Goal: Information Seeking & Learning: Find specific fact

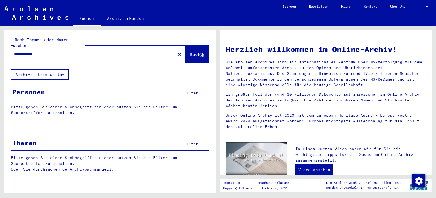
type input "**********"
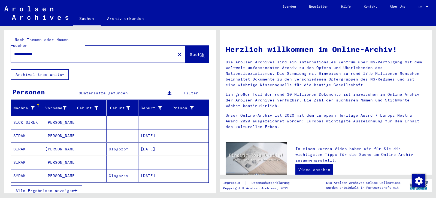
click at [36, 118] on mat-cell "SICK SIREK" at bounding box center [27, 122] width 32 height 13
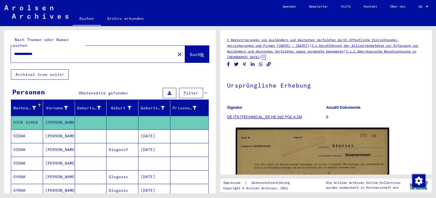
scroll to position [88, 0]
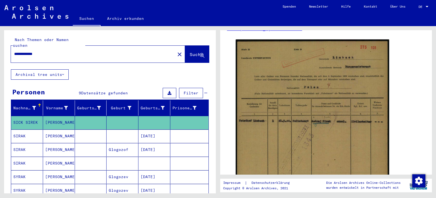
click at [152, 145] on mat-cell "[DATE]" at bounding box center [154, 149] width 32 height 13
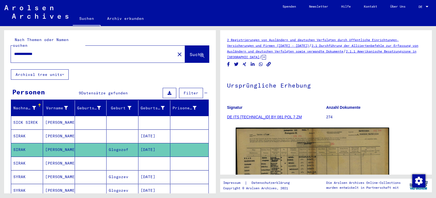
click at [121, 158] on mat-cell at bounding box center [122, 163] width 32 height 13
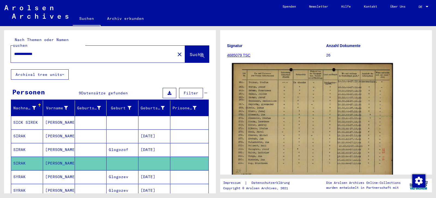
scroll to position [88, 0]
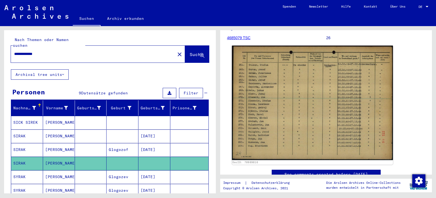
click at [291, 118] on img at bounding box center [312, 103] width 161 height 115
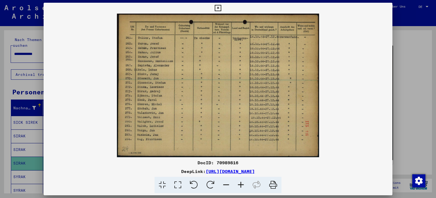
click at [291, 118] on img at bounding box center [218, 86] width 348 height 144
click at [240, 185] on icon at bounding box center [240, 185] width 15 height 17
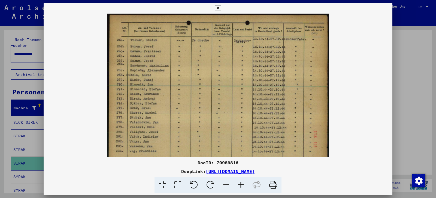
click at [240, 185] on icon at bounding box center [240, 185] width 15 height 17
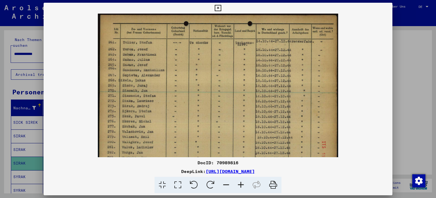
click at [240, 185] on icon at bounding box center [240, 185] width 15 height 17
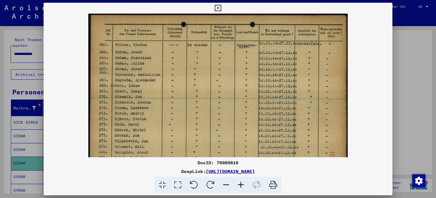
click at [221, 7] on icon at bounding box center [217, 8] width 6 height 7
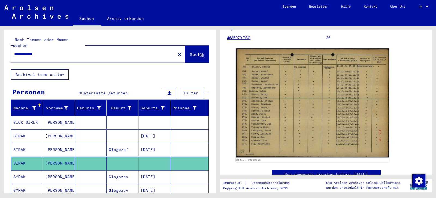
click at [73, 172] on mat-cell "[PERSON_NAME]" at bounding box center [59, 176] width 32 height 13
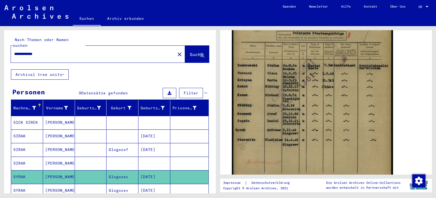
scroll to position [147, 0]
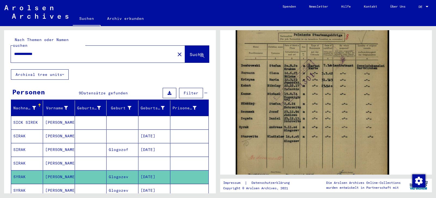
click at [161, 184] on mat-cell "[DATE]" at bounding box center [154, 190] width 32 height 13
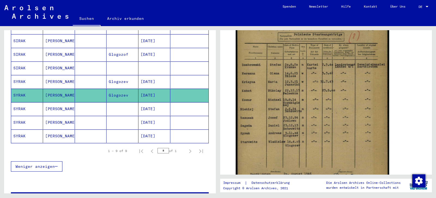
scroll to position [108, 0]
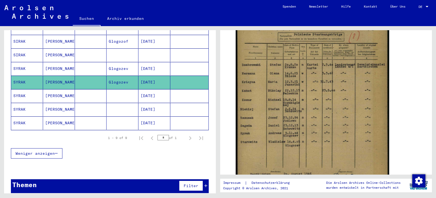
click at [145, 91] on mat-cell "[DATE]" at bounding box center [154, 95] width 32 height 13
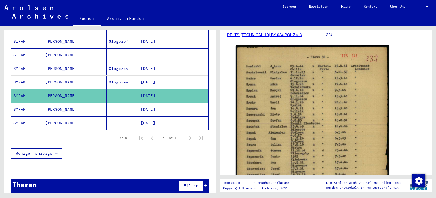
scroll to position [87, 0]
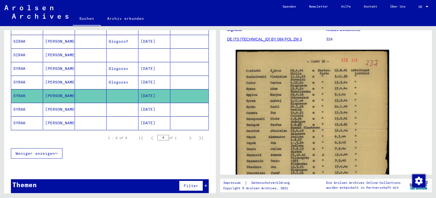
click at [148, 118] on mat-cell "[DATE]" at bounding box center [154, 123] width 32 height 13
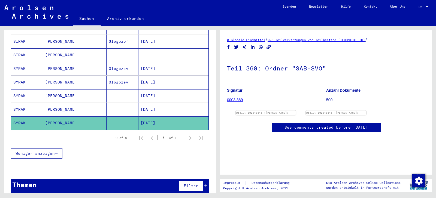
scroll to position [29, 0]
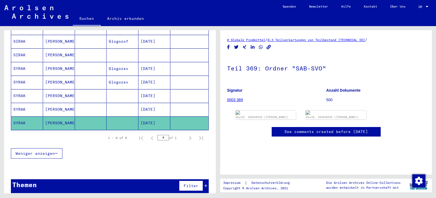
click at [140, 103] on mat-cell "[DATE]" at bounding box center [154, 109] width 32 height 13
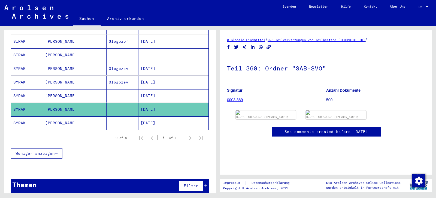
click at [160, 90] on mat-cell "[DATE]" at bounding box center [154, 95] width 32 height 13
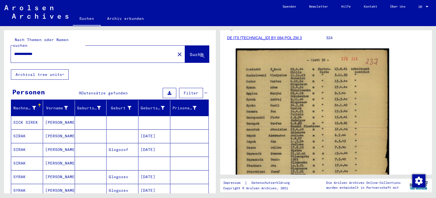
click at [129, 116] on mat-cell at bounding box center [122, 122] width 32 height 13
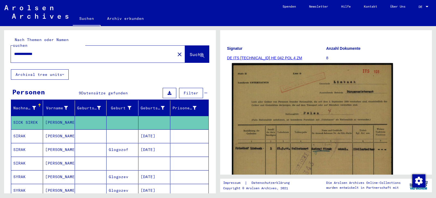
scroll to position [88, 0]
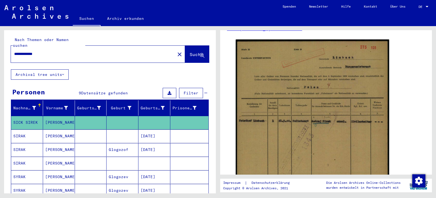
click at [156, 143] on mat-cell "[DATE]" at bounding box center [154, 149] width 32 height 13
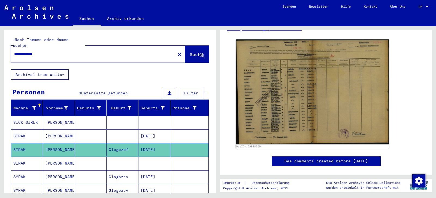
click at [106, 157] on mat-cell at bounding box center [122, 163] width 32 height 13
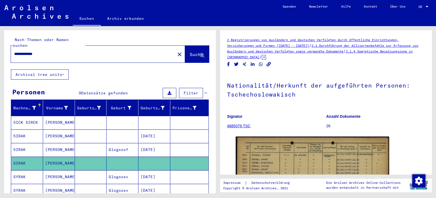
click at [107, 145] on mat-cell "Glogozof" at bounding box center [122, 149] width 32 height 13
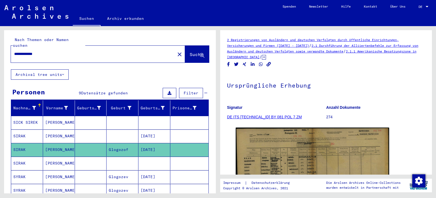
click at [62, 160] on mat-cell "[PERSON_NAME]" at bounding box center [59, 163] width 32 height 13
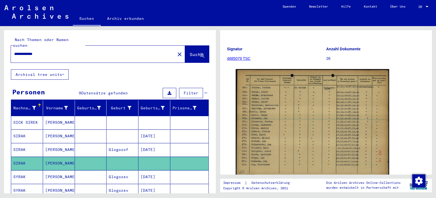
scroll to position [88, 0]
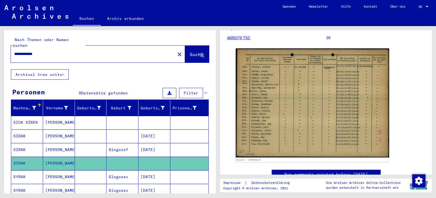
click at [92, 133] on mat-cell at bounding box center [91, 136] width 32 height 13
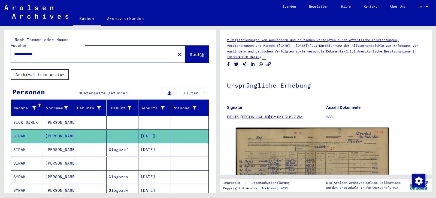
click at [93, 143] on mat-cell at bounding box center [91, 149] width 32 height 13
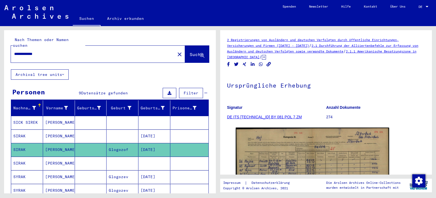
click at [93, 157] on mat-cell at bounding box center [91, 163] width 32 height 13
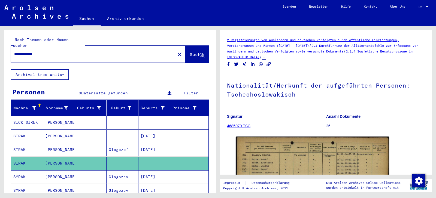
click at [86, 170] on mat-cell at bounding box center [91, 176] width 32 height 13
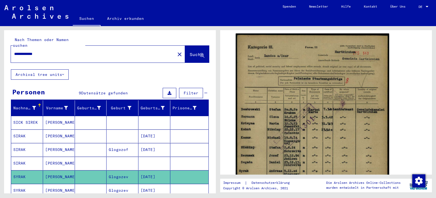
scroll to position [118, 0]
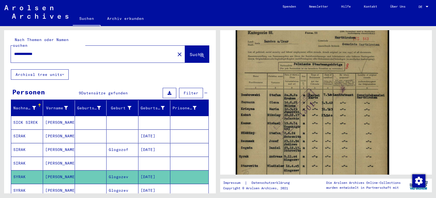
click at [126, 143] on mat-cell "Glogozof" at bounding box center [122, 149] width 32 height 13
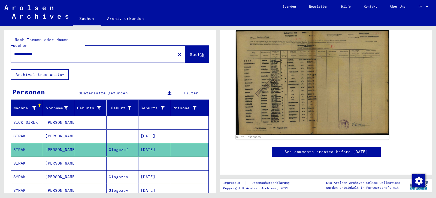
scroll to position [59, 0]
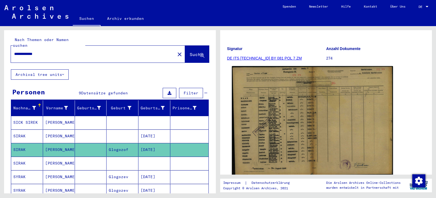
click at [341, 126] on img at bounding box center [312, 121] width 161 height 110
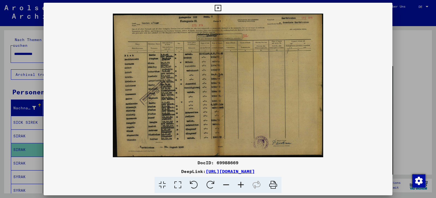
click at [341, 126] on img at bounding box center [218, 86] width 348 height 144
click at [242, 185] on icon at bounding box center [240, 185] width 15 height 17
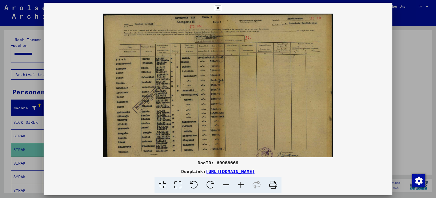
click at [242, 185] on icon at bounding box center [240, 185] width 15 height 17
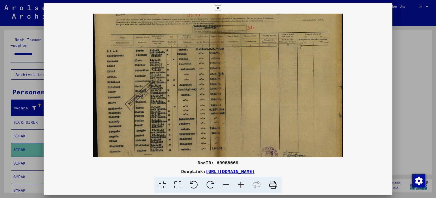
scroll to position [27, 0]
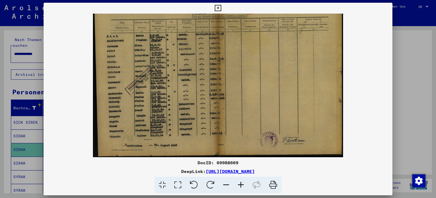
drag, startPoint x: 252, startPoint y: 117, endPoint x: 262, endPoint y: 75, distance: 42.8
click at [262, 75] on img at bounding box center [218, 71] width 250 height 171
